Goal: Task Accomplishment & Management: Use online tool/utility

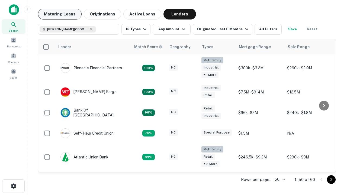
click at [60, 14] on button "Maturing Loans" at bounding box center [60, 14] width 44 height 11
